Goal: Check status: Check status

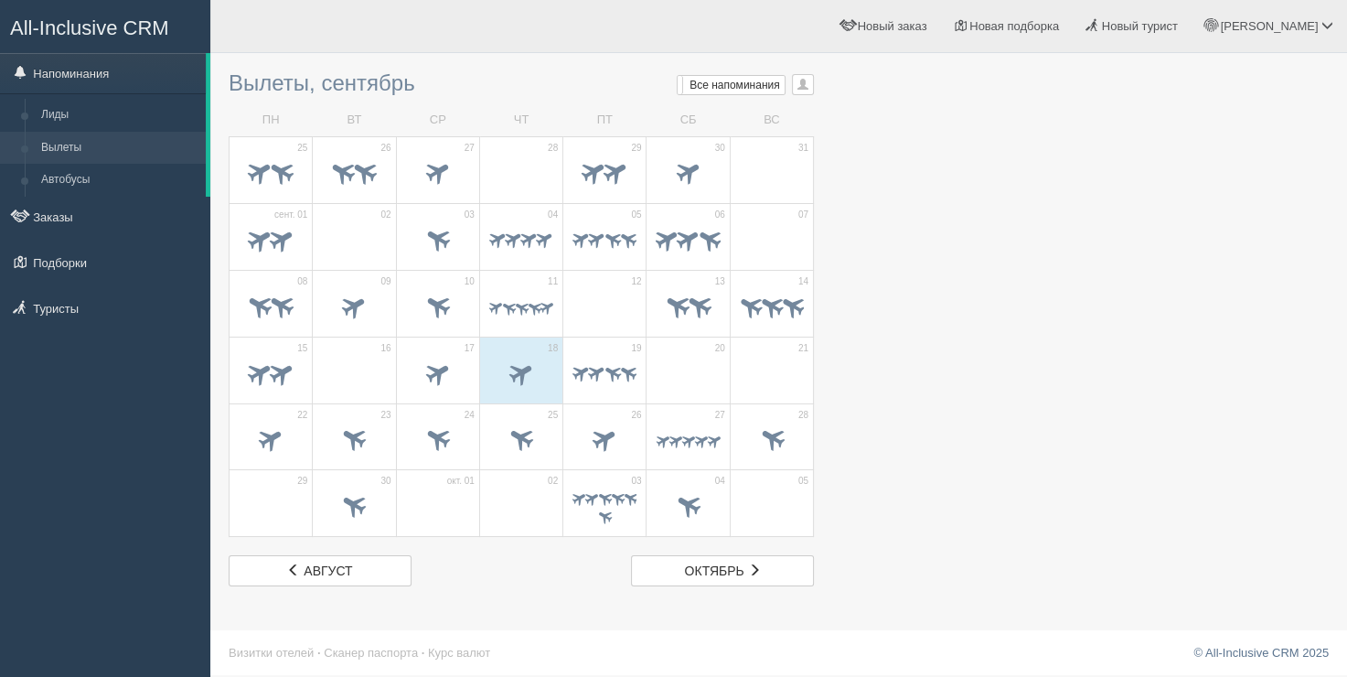
click at [595, 109] on td "ПТ" at bounding box center [604, 120] width 83 height 32
click at [349, 80] on h3 "Вылеты, сентябрь Мои напоминания Мои Все напоминания Все Все напоминания Все Мо…" at bounding box center [521, 83] width 585 height 24
click at [379, 106] on td "ВТ" at bounding box center [354, 120] width 83 height 32
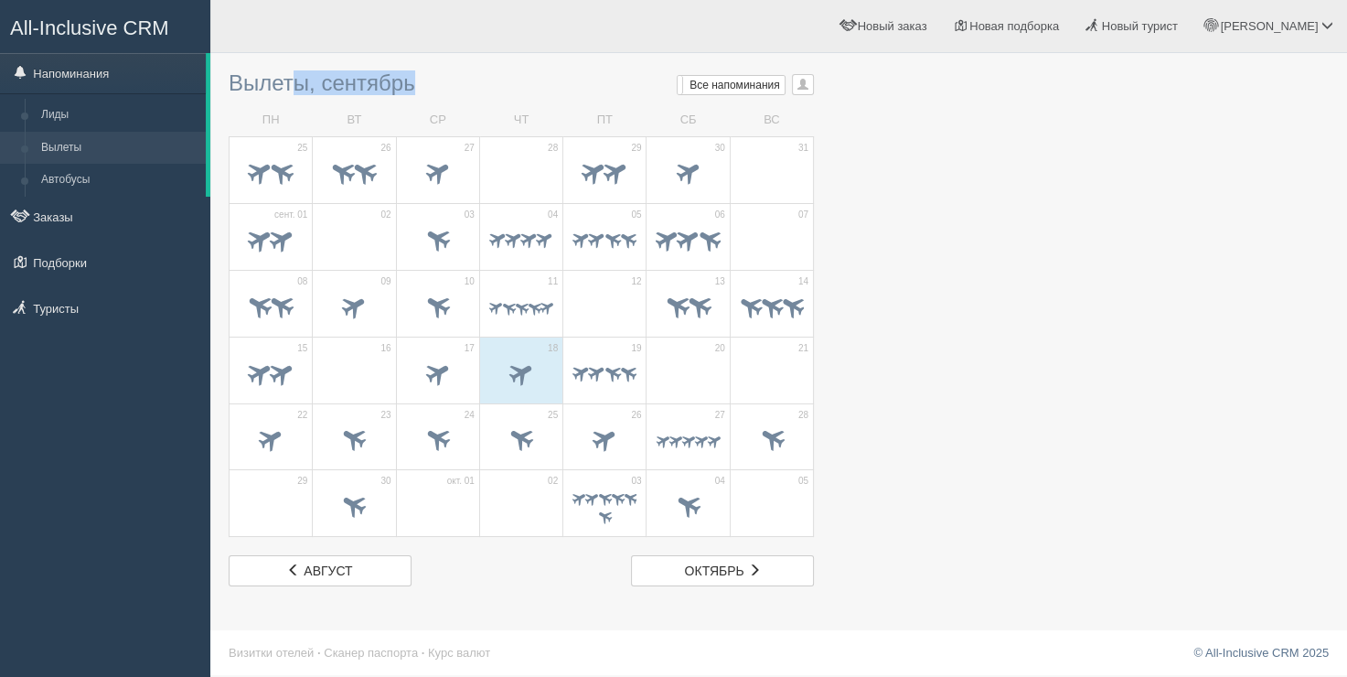
click at [379, 106] on td "ВТ" at bounding box center [354, 120] width 83 height 32
click at [474, 46] on div "[PERSON_NAME] Мой профиль Моя аналитика Для туристов Помощь" at bounding box center [778, 26] width 1136 height 53
click at [331, 77] on h3 "Вылеты, сентябрь Мои напоминания Мои Все напоминания Все Все напоминания Все Мо…" at bounding box center [521, 83] width 585 height 24
drag, startPoint x: 227, startPoint y: 82, endPoint x: 234, endPoint y: 93, distance: 13.2
click at [234, 93] on div "Вылеты, сентябрь Мои напоминания Мои Все напоминания Все Все напоминания Все Мо…" at bounding box center [778, 338] width 1136 height 677
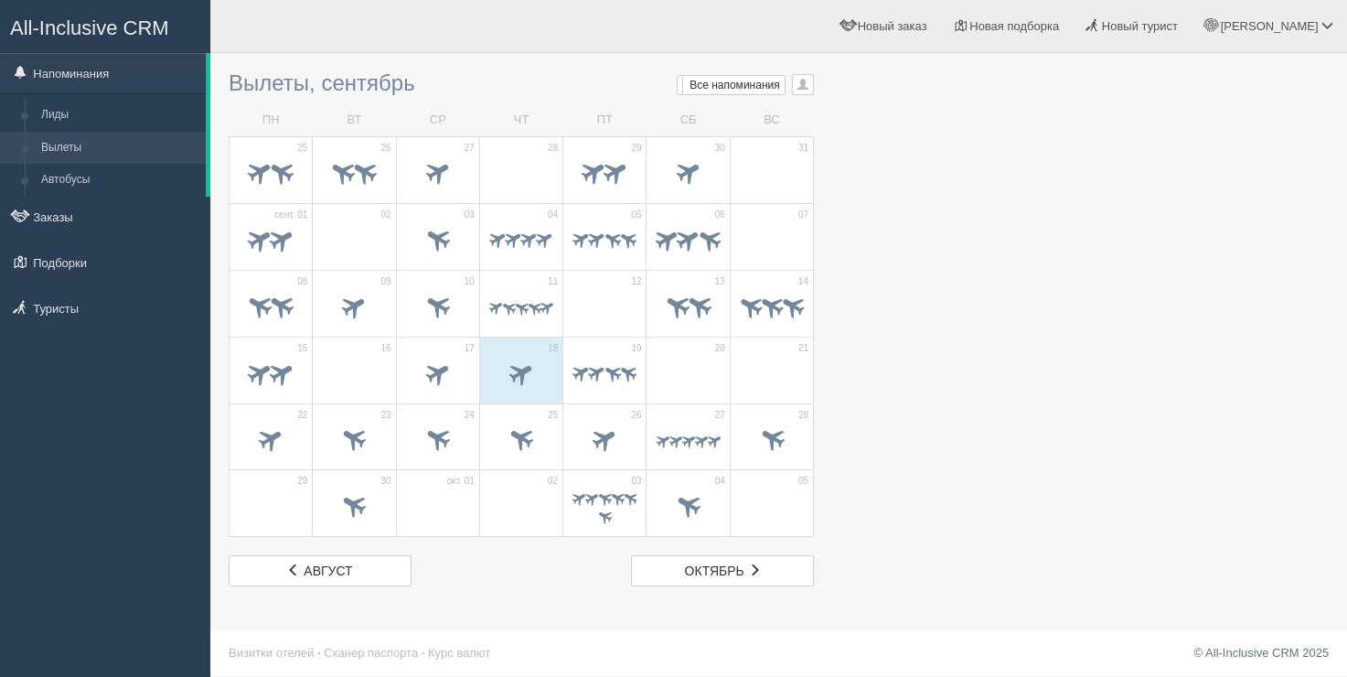
click at [571, 59] on div at bounding box center [779, 35] width 1100 height 53
